Goal: Task Accomplishment & Management: Manage account settings

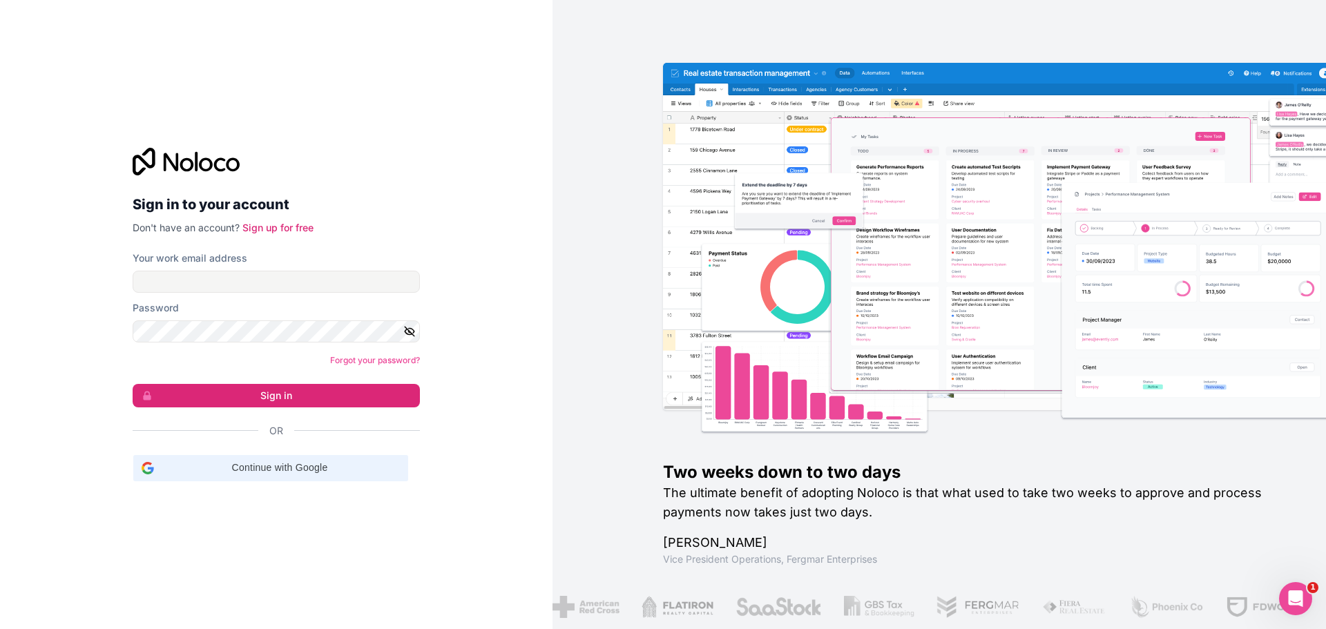
click at [300, 461] on span "Continue with Google" at bounding box center [279, 467] width 240 height 14
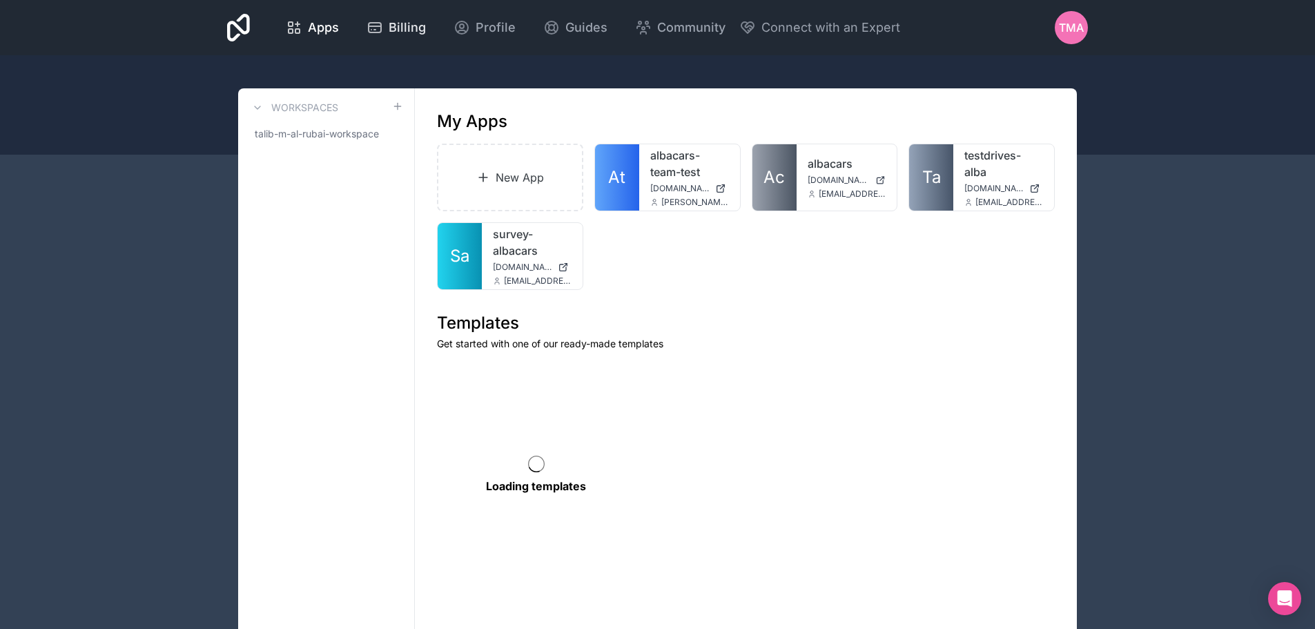
click at [377, 29] on icon at bounding box center [375, 27] width 17 height 17
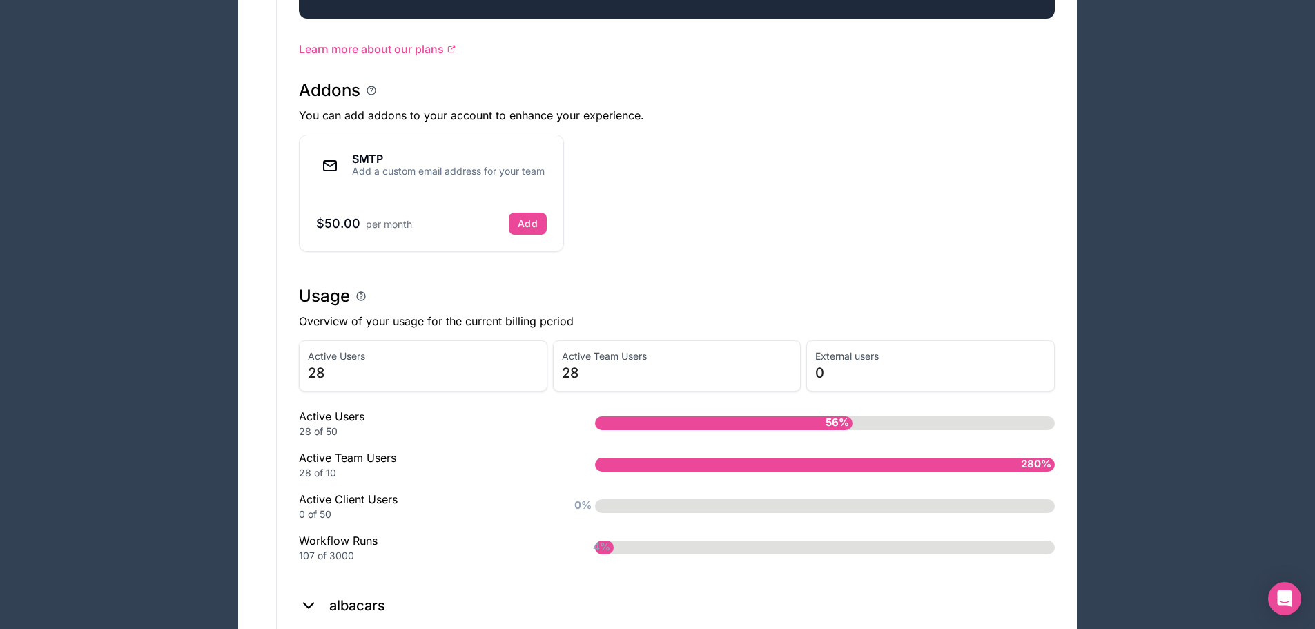
scroll to position [898, 0]
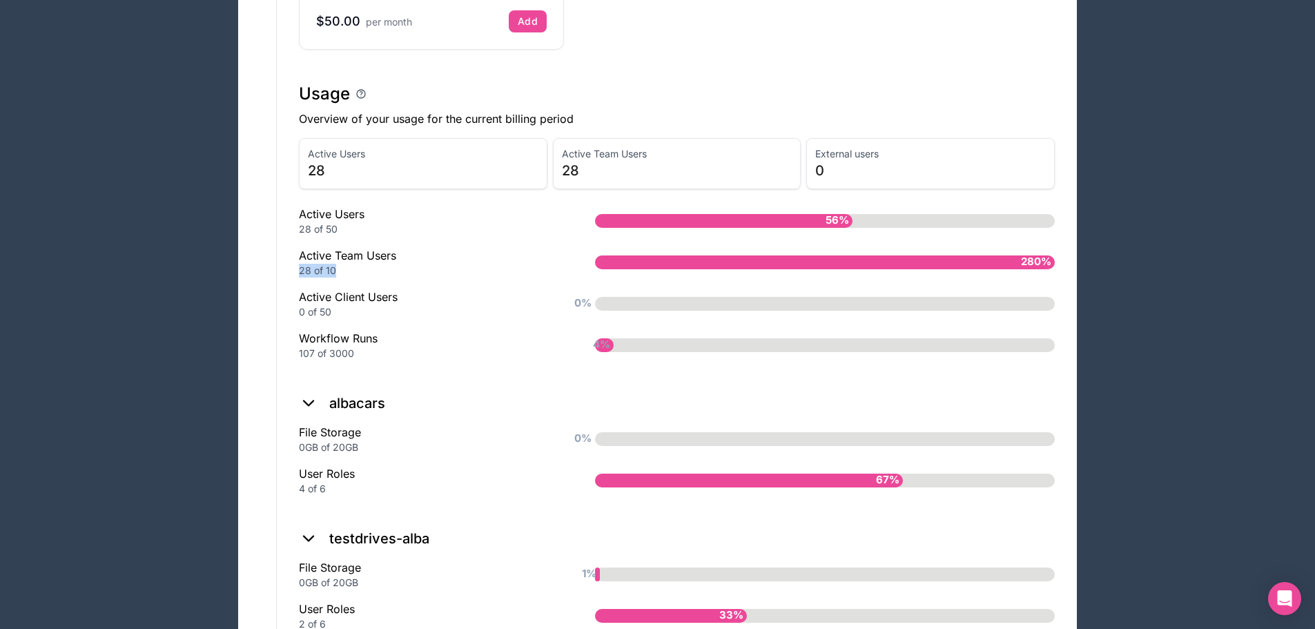
drag, startPoint x: 302, startPoint y: 269, endPoint x: 361, endPoint y: 270, distance: 59.4
click at [361, 270] on div "28 of 10" at bounding box center [425, 271] width 252 height 14
click at [376, 271] on div "28 of 10" at bounding box center [425, 271] width 252 height 14
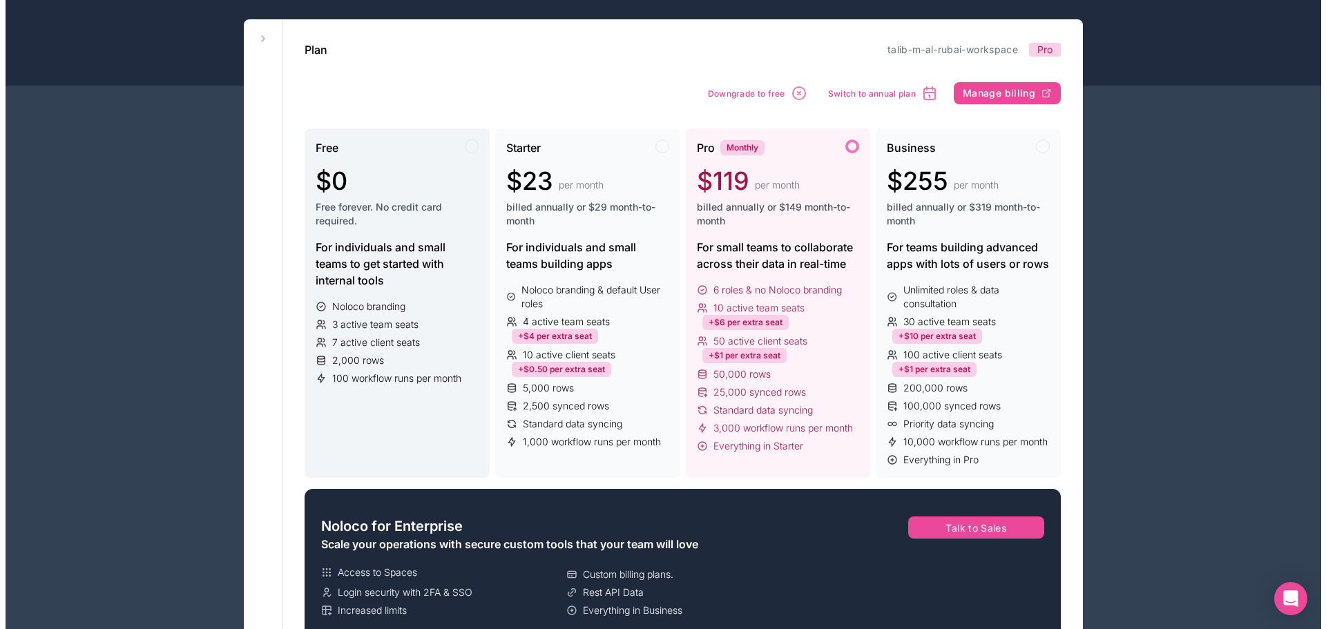
scroll to position [0, 0]
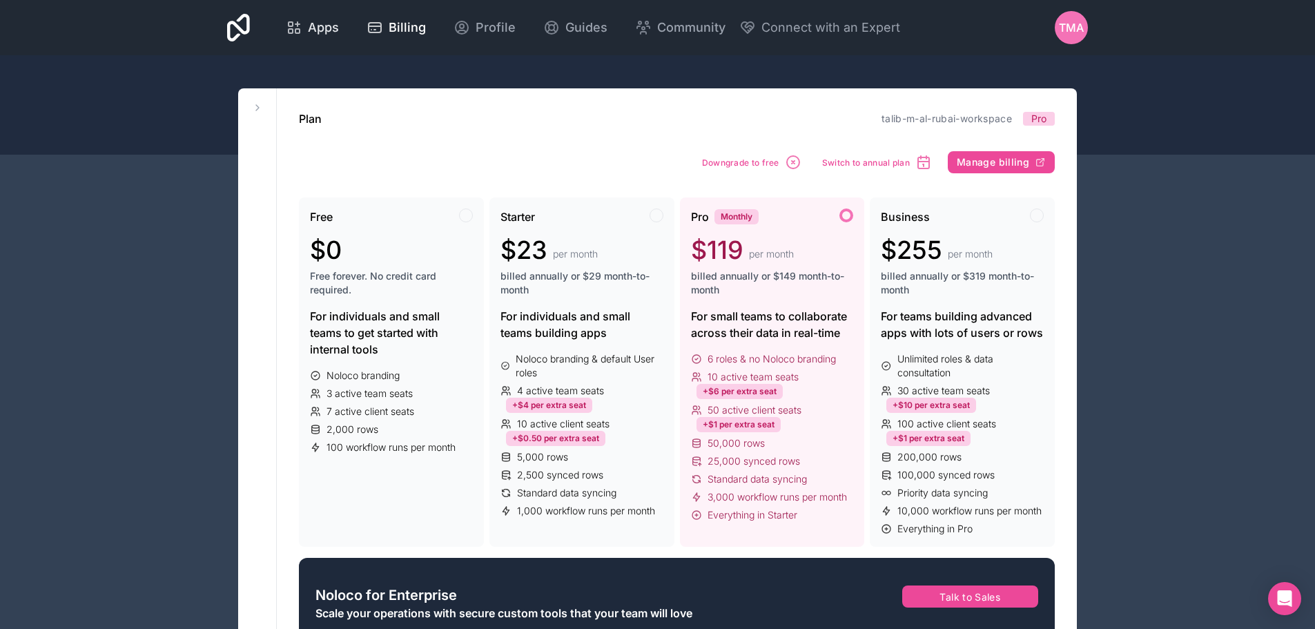
click at [333, 30] on span "Apps" at bounding box center [323, 27] width 31 height 19
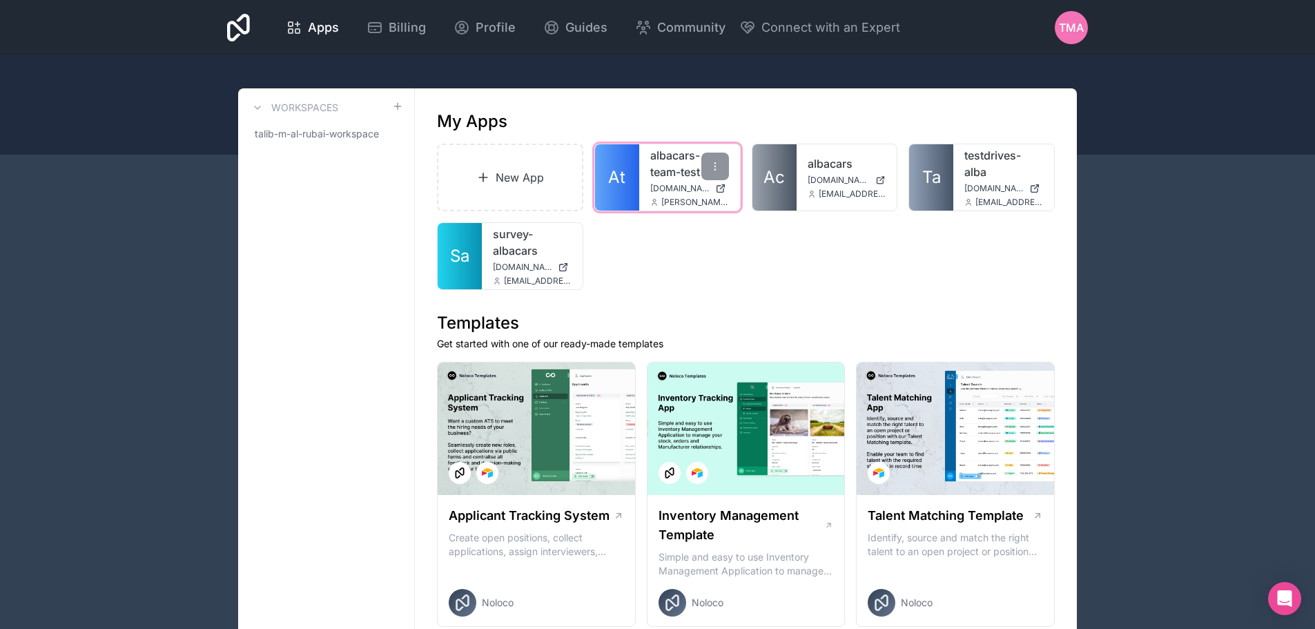
click at [629, 188] on link "At" at bounding box center [617, 177] width 44 height 66
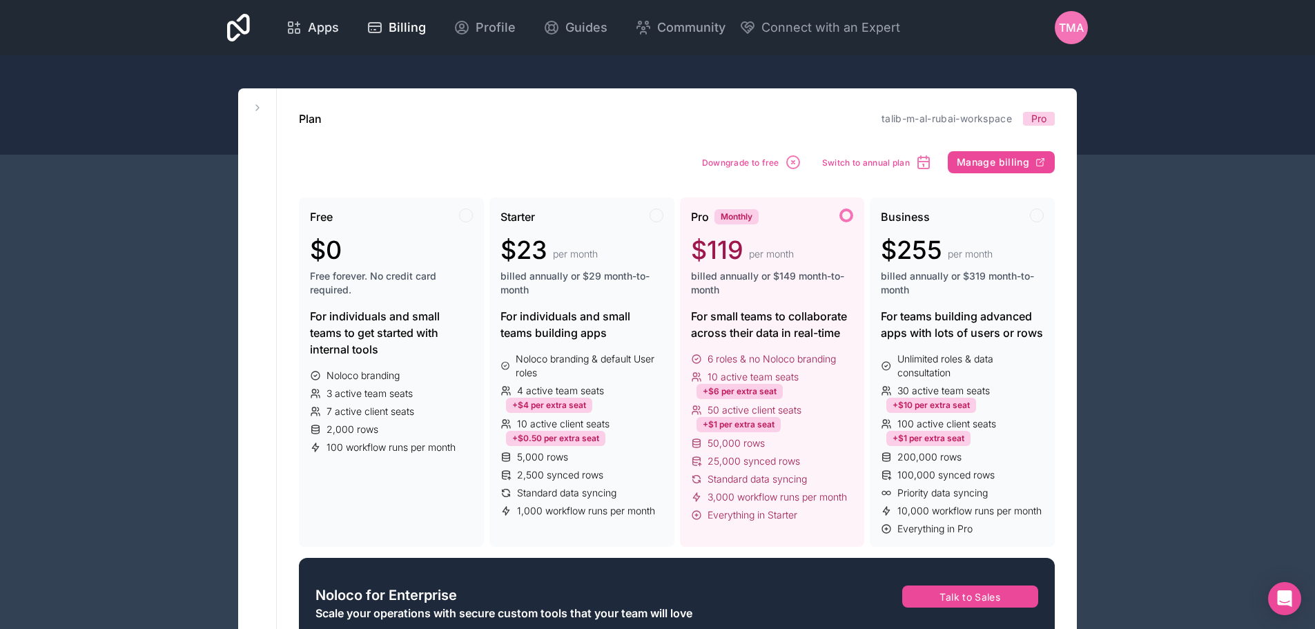
click at [314, 32] on span "Apps" at bounding box center [323, 27] width 31 height 19
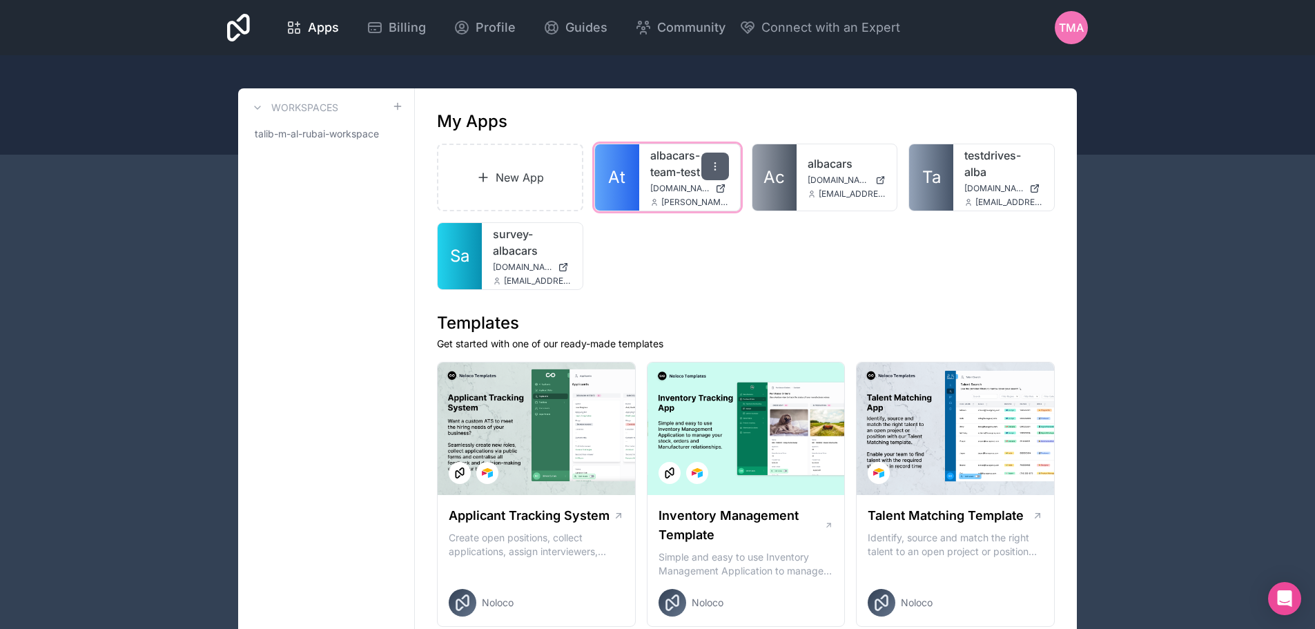
click at [721, 166] on div at bounding box center [715, 167] width 28 height 28
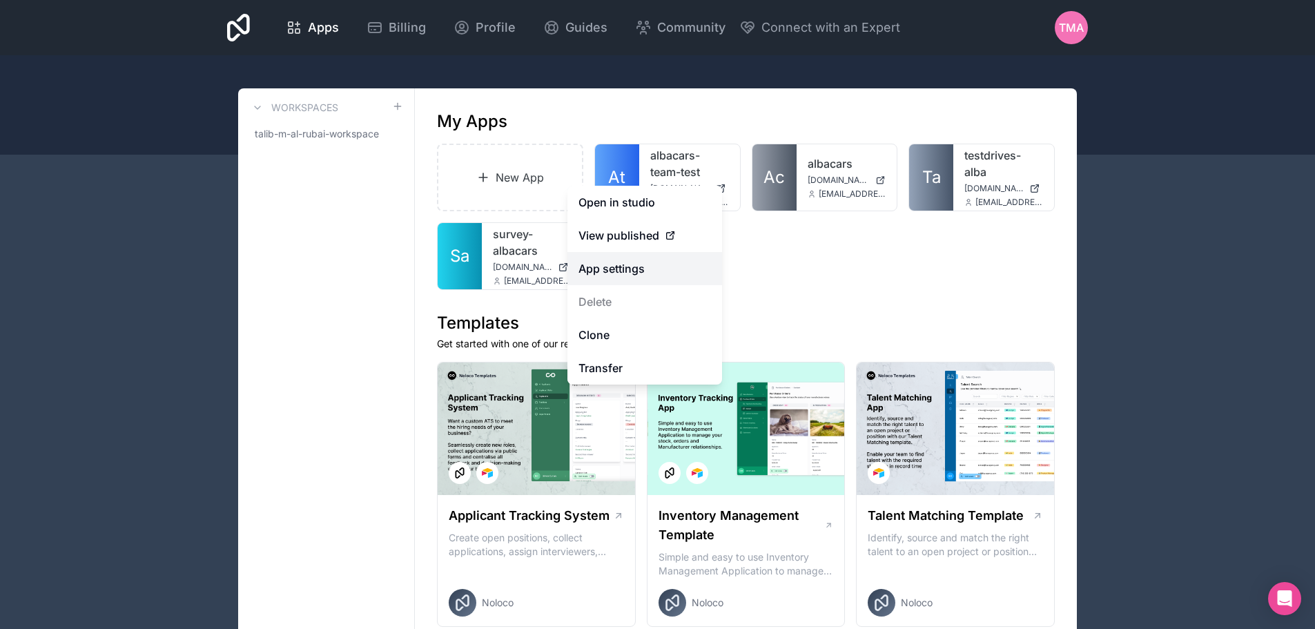
click at [652, 267] on link "App settings" at bounding box center [644, 268] width 155 height 33
